Goal: Contribute content: Add original content to the website for others to see

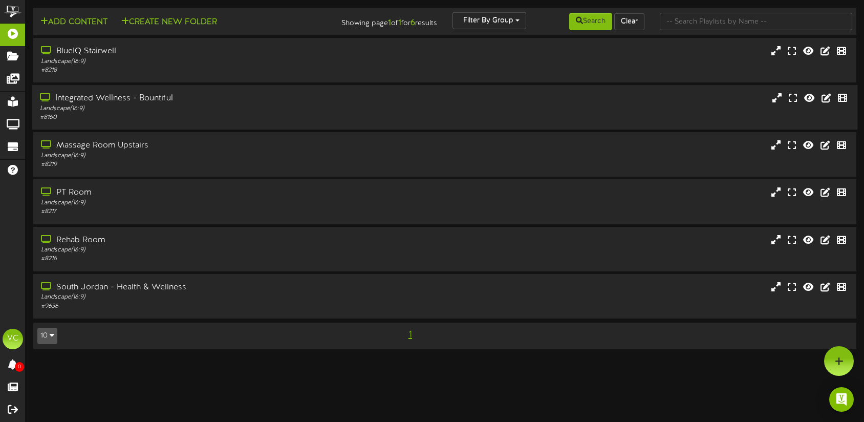
click at [106, 96] on div "Integrated Wellness - Bountiful" at bounding box center [204, 99] width 328 height 12
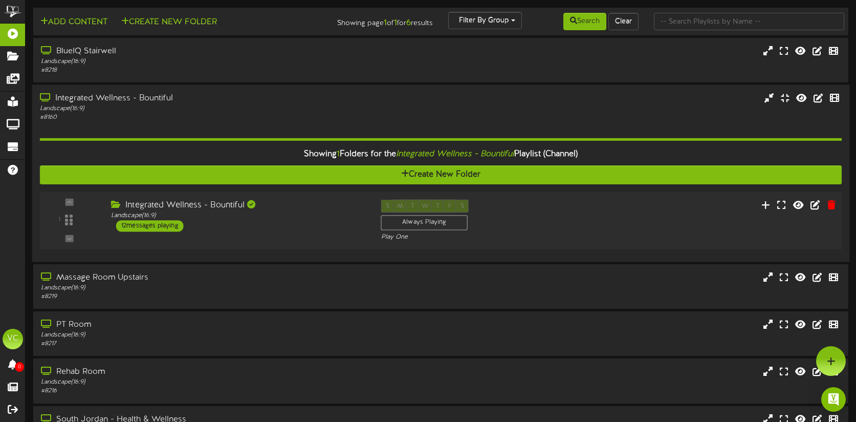
click at [158, 224] on div "12 messages playing" at bounding box center [150, 225] width 68 height 11
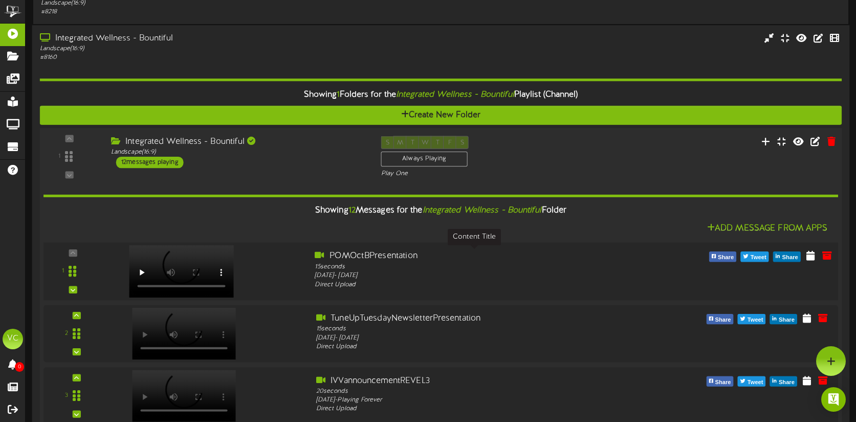
scroll to position [57, 0]
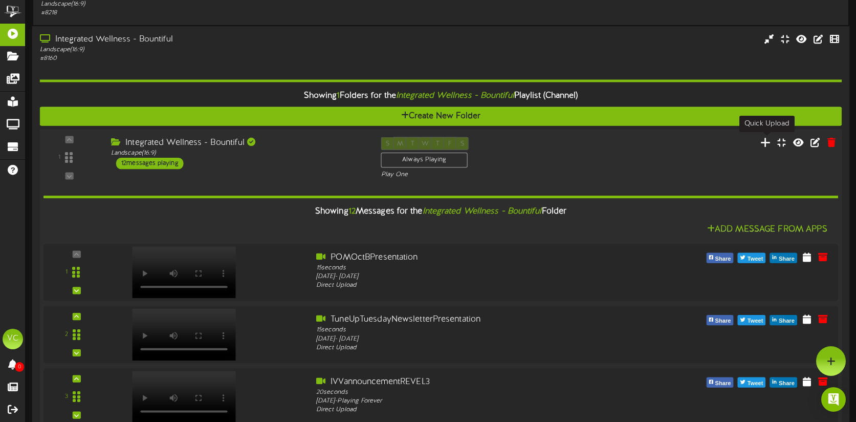
click at [767, 141] on icon at bounding box center [765, 141] width 11 height 11
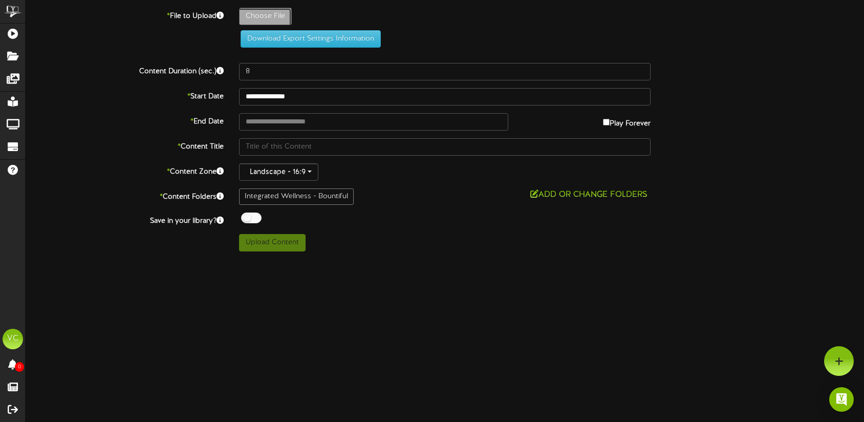
type input "**********"
type input "EmployeeHighlightOctober-Bountiful"
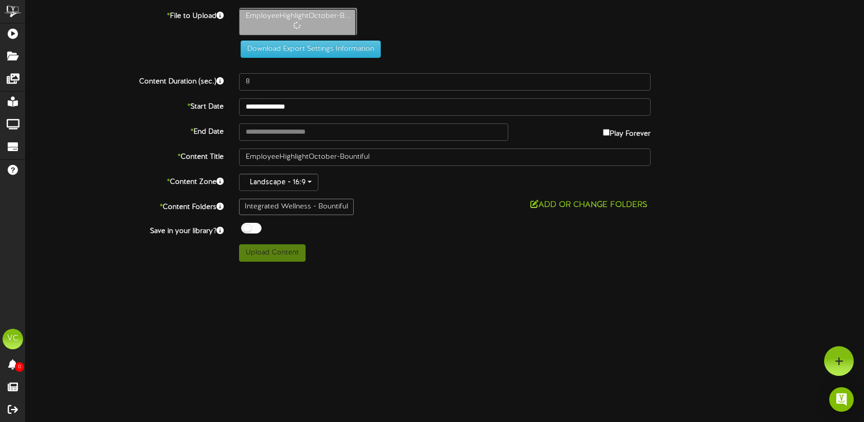
type input "50"
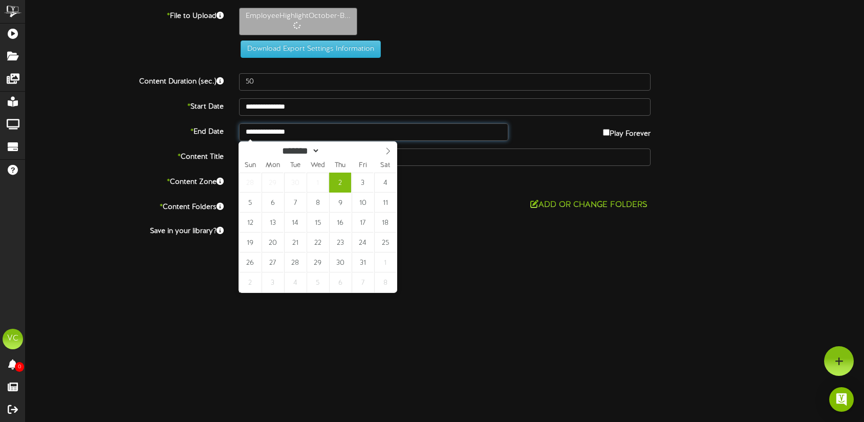
click at [346, 133] on input "**********" at bounding box center [373, 131] width 269 height 17
type input "**********"
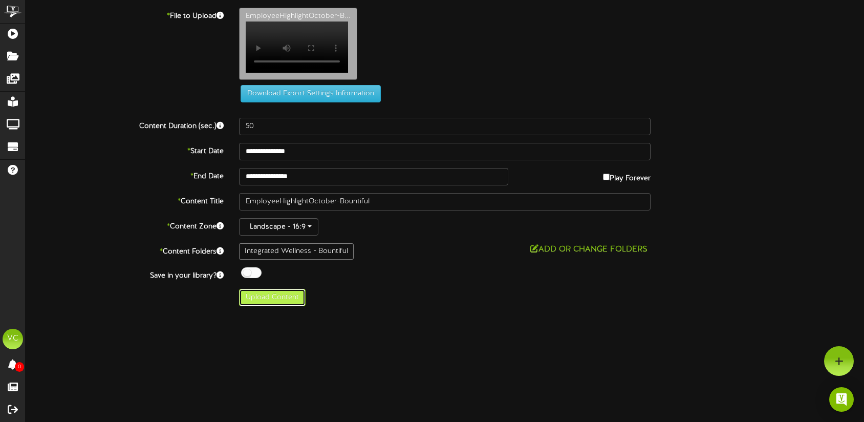
click at [274, 306] on button "Upload Content" at bounding box center [272, 297] width 67 height 17
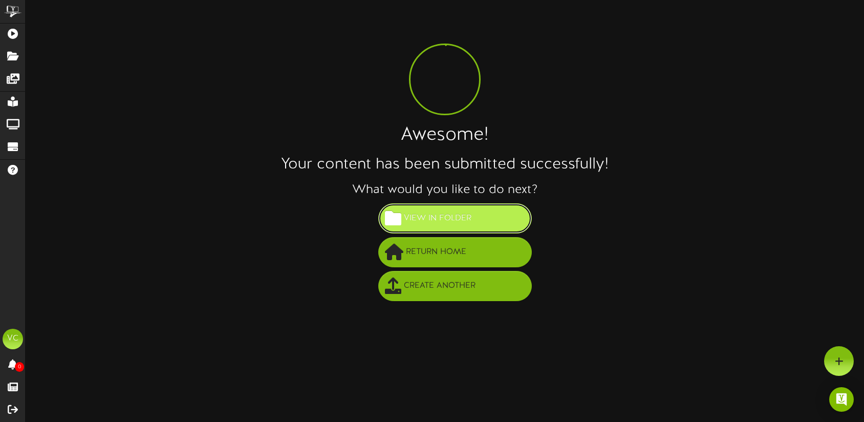
click at [447, 218] on span "View in Folder" at bounding box center [437, 218] width 73 height 17
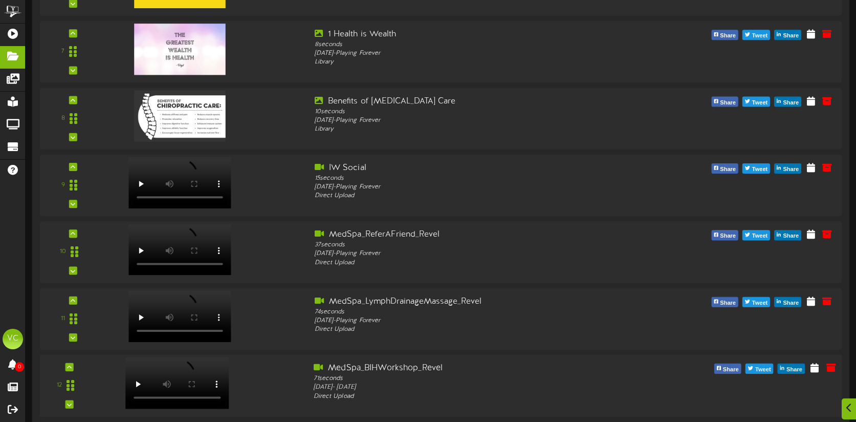
scroll to position [612, 0]
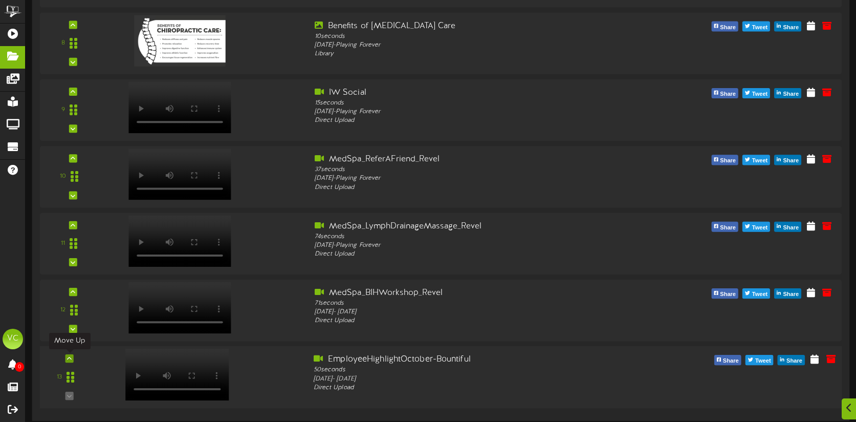
click at [68, 356] on icon at bounding box center [69, 358] width 5 height 5
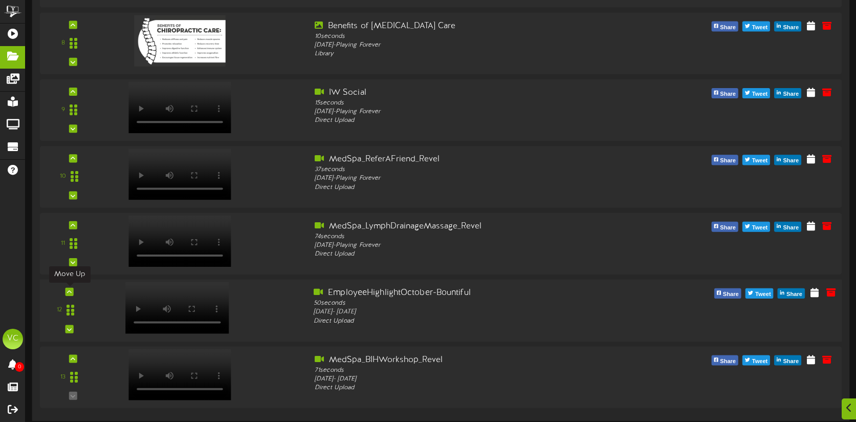
click at [71, 293] on icon at bounding box center [69, 291] width 5 height 5
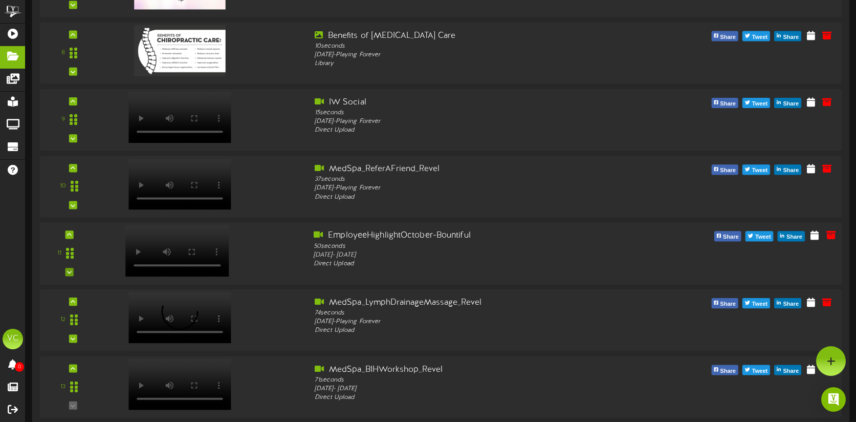
scroll to position [600, 0]
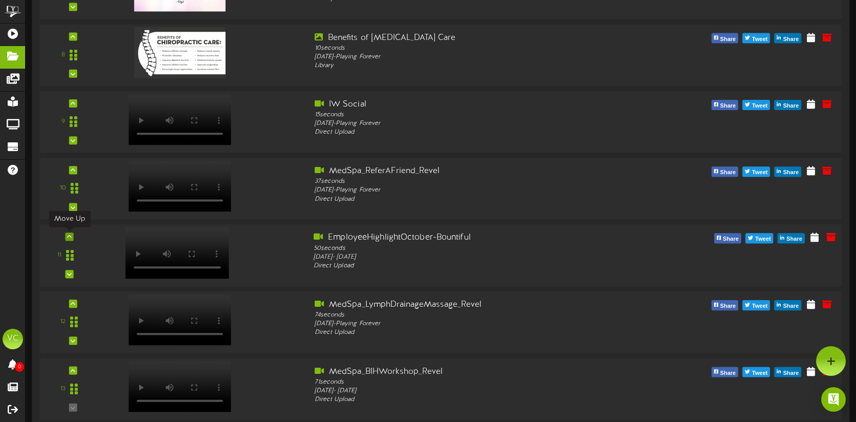
click at [70, 238] on icon at bounding box center [69, 236] width 5 height 5
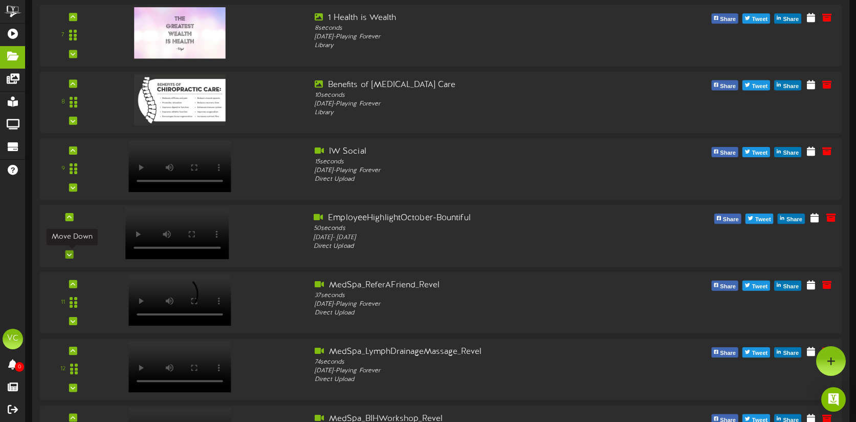
scroll to position [551, 0]
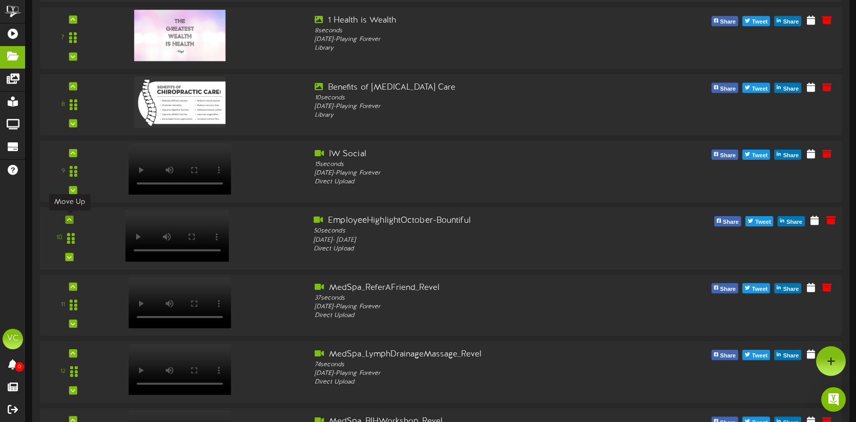
click at [70, 222] on icon at bounding box center [69, 219] width 5 height 5
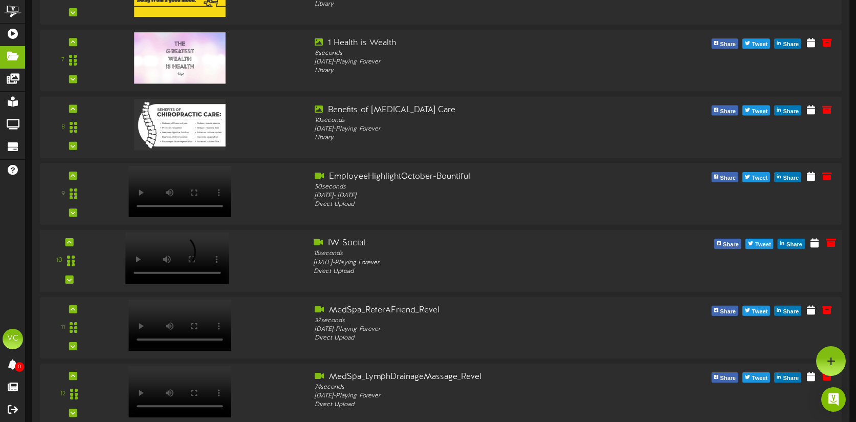
scroll to position [524, 0]
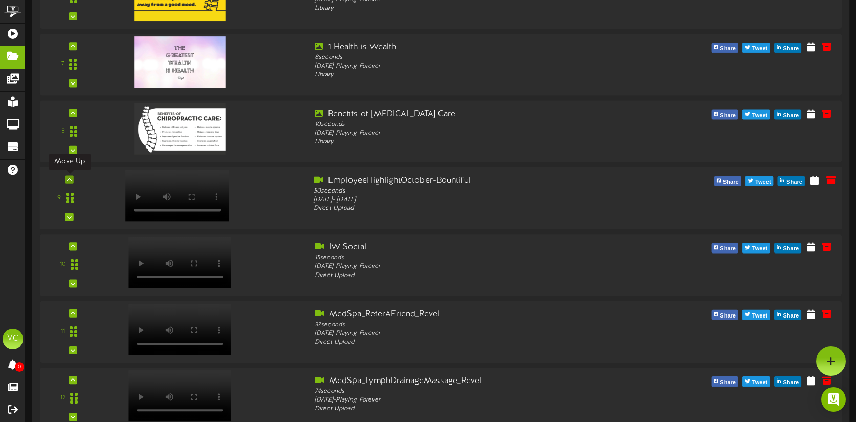
click at [70, 180] on icon at bounding box center [69, 179] width 5 height 5
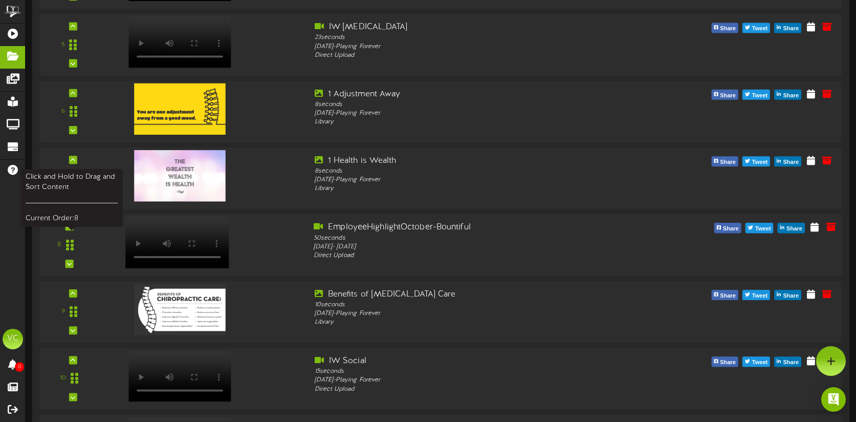
scroll to position [403, 0]
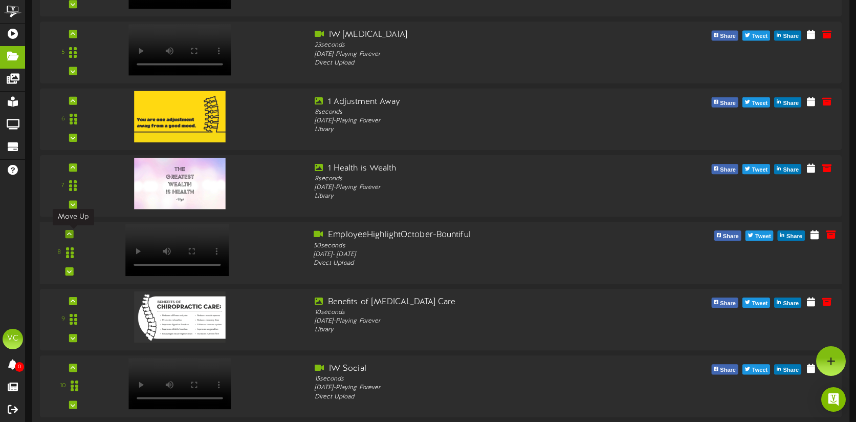
click at [70, 235] on icon at bounding box center [69, 233] width 5 height 5
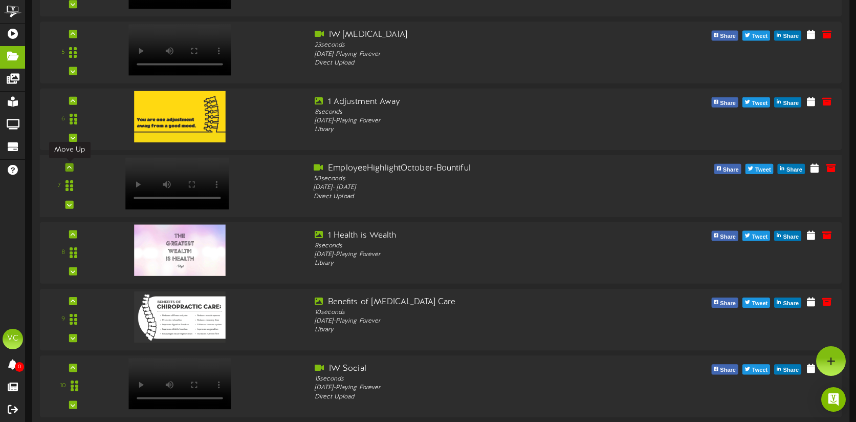
click at [68, 168] on icon at bounding box center [69, 167] width 5 height 5
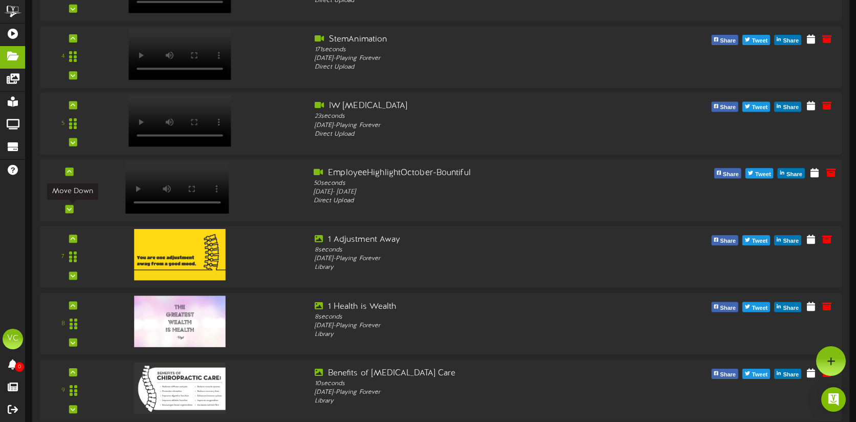
scroll to position [329, 0]
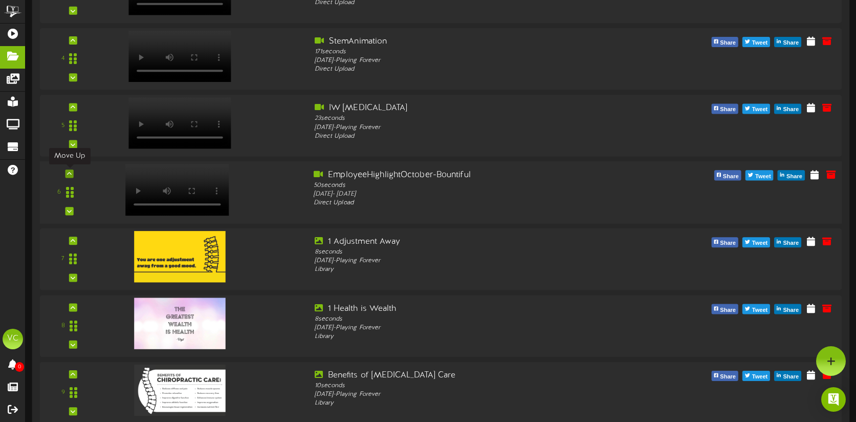
click at [70, 174] on icon at bounding box center [69, 173] width 5 height 5
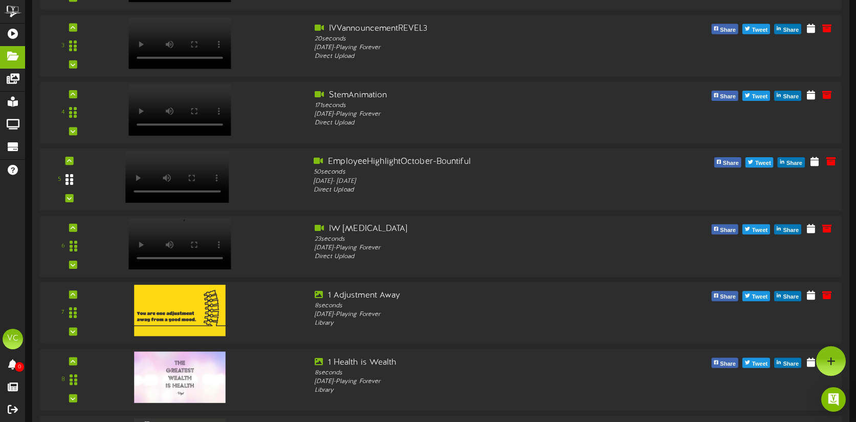
scroll to position [275, 0]
drag, startPoint x: 68, startPoint y: 162, endPoint x: 70, endPoint y: 167, distance: 5.8
click at [68, 162] on icon at bounding box center [69, 161] width 5 height 5
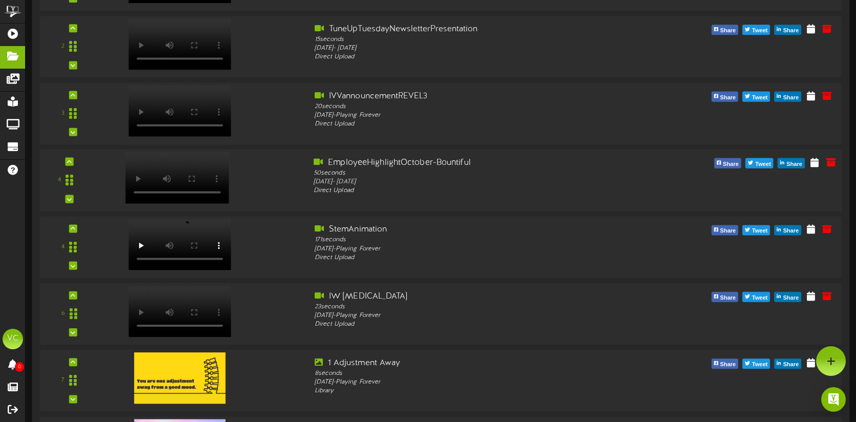
scroll to position [206, 0]
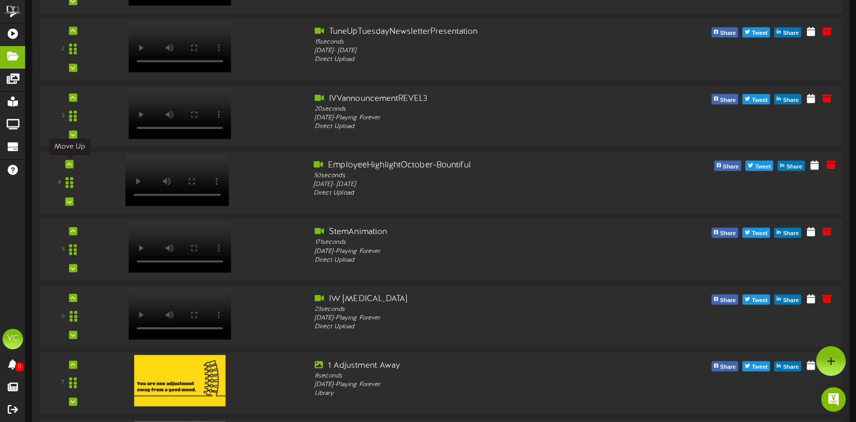
click at [70, 165] on icon at bounding box center [69, 164] width 5 height 5
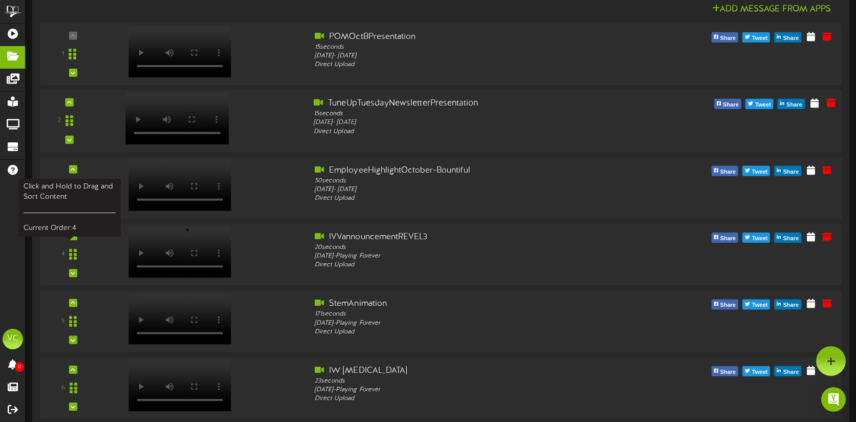
scroll to position [78, 0]
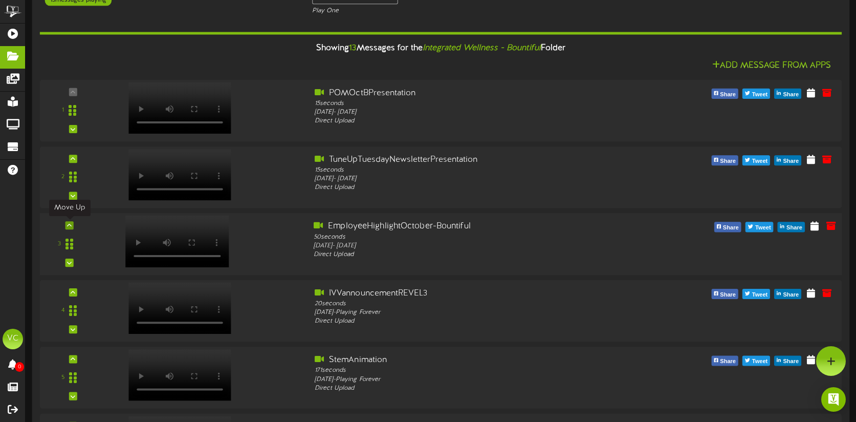
click at [71, 224] on icon at bounding box center [69, 225] width 5 height 5
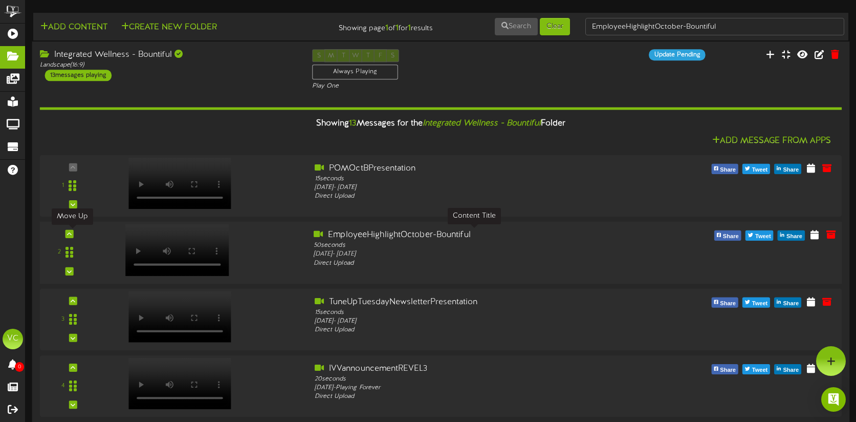
scroll to position [0, 0]
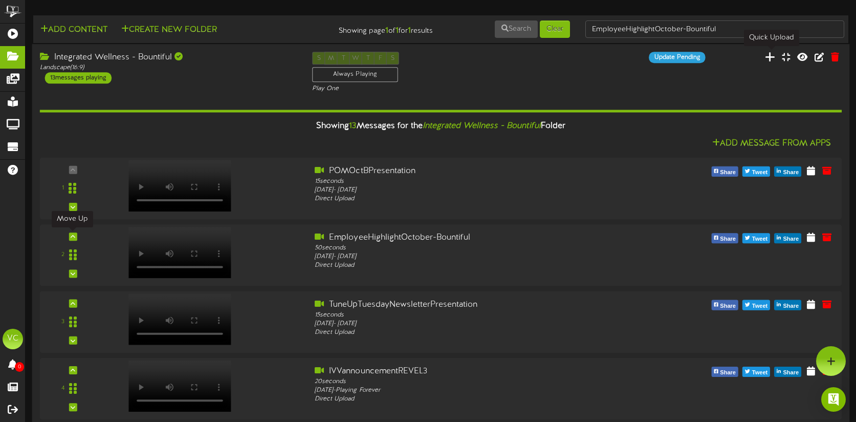
click at [772, 56] on icon at bounding box center [770, 56] width 10 height 11
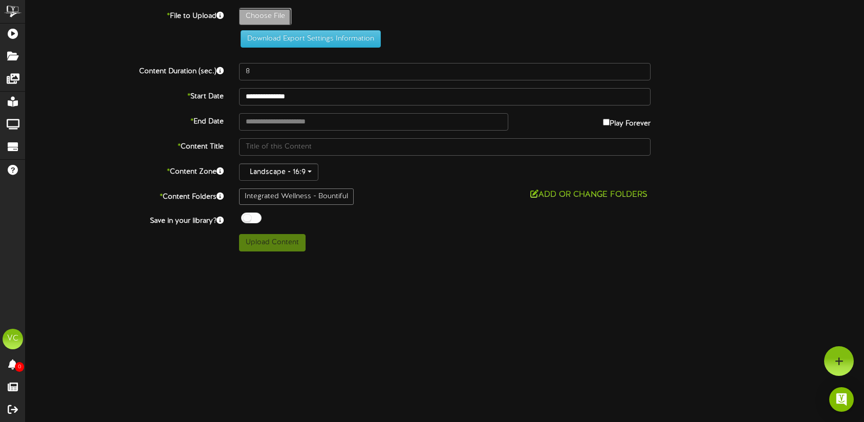
type input "**********"
type input "OctoberSpecialsPresentation"
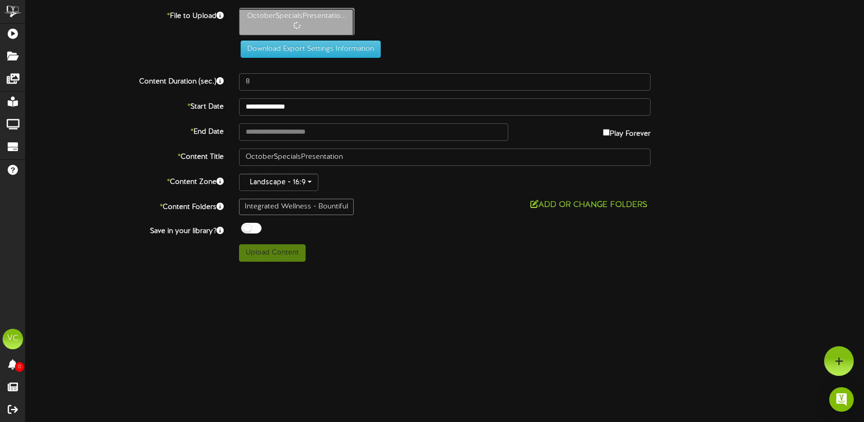
type input "20"
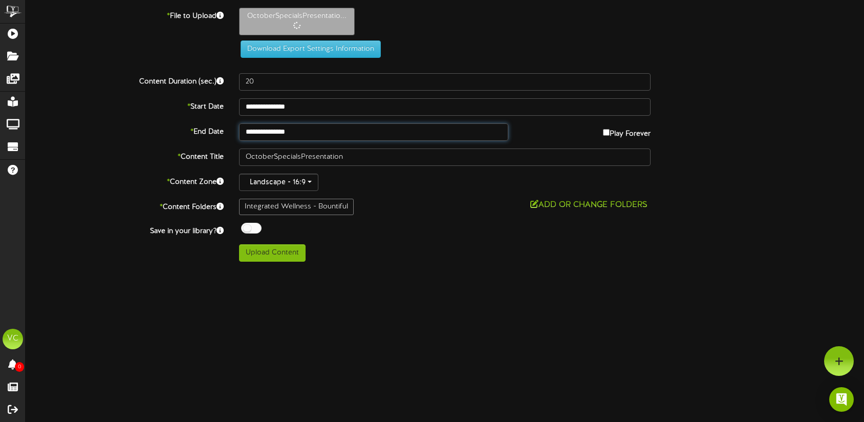
click at [395, 132] on input "**********" at bounding box center [373, 131] width 269 height 17
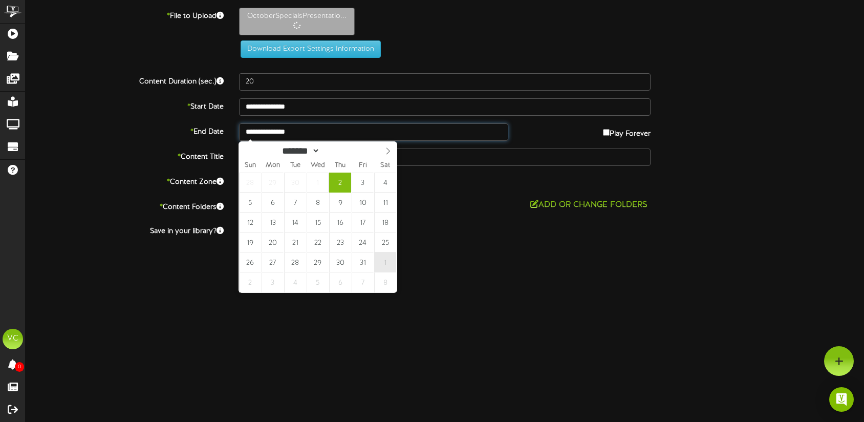
type input "**********"
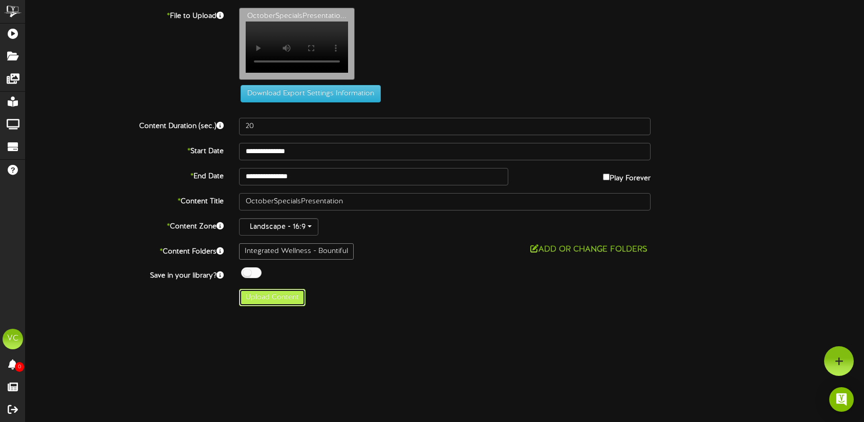
click at [283, 300] on button "Upload Content" at bounding box center [272, 297] width 67 height 17
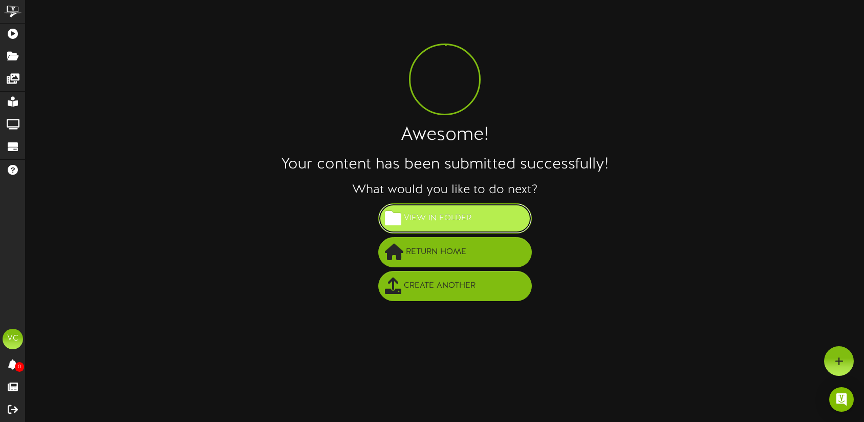
click at [466, 212] on span "View in Folder" at bounding box center [437, 218] width 73 height 17
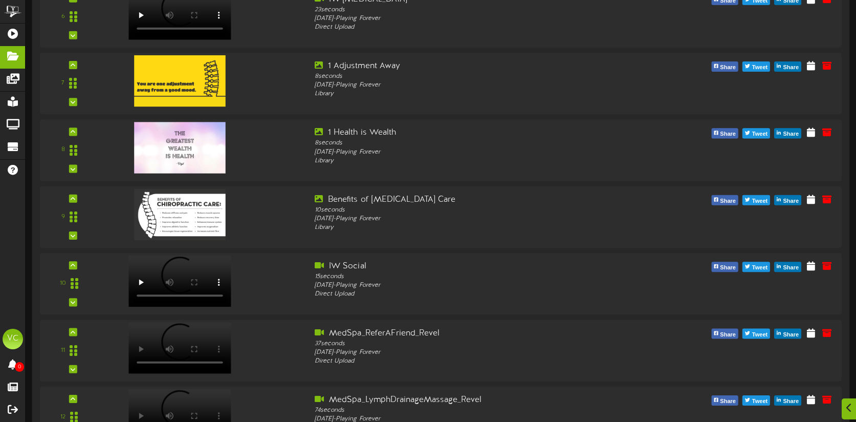
scroll to position [678, 0]
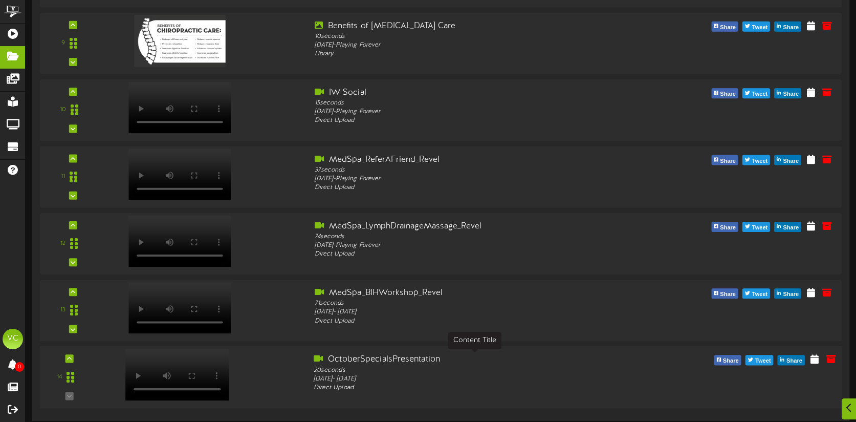
click at [360, 357] on div "OctoberSpecialsPresentation" at bounding box center [475, 360] width 322 height 12
click at [360, 92] on div "IW Social" at bounding box center [475, 93] width 322 height 12
